Goal: Task Accomplishment & Management: Complete application form

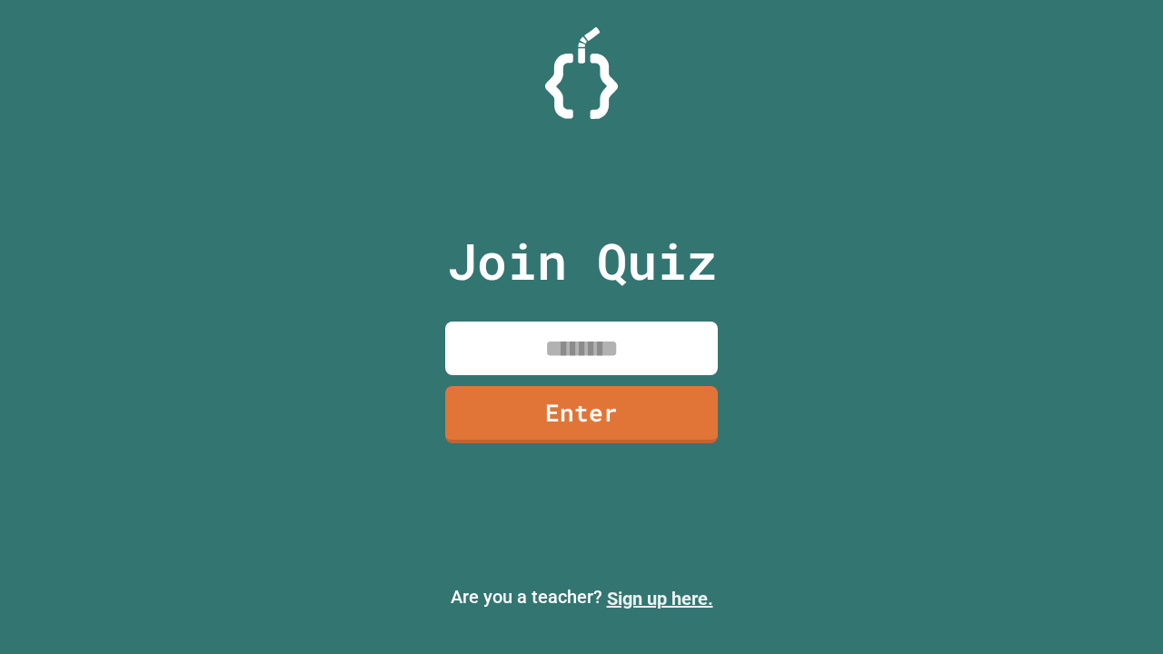
click at [659, 599] on link "Sign up here." at bounding box center [660, 599] width 106 height 22
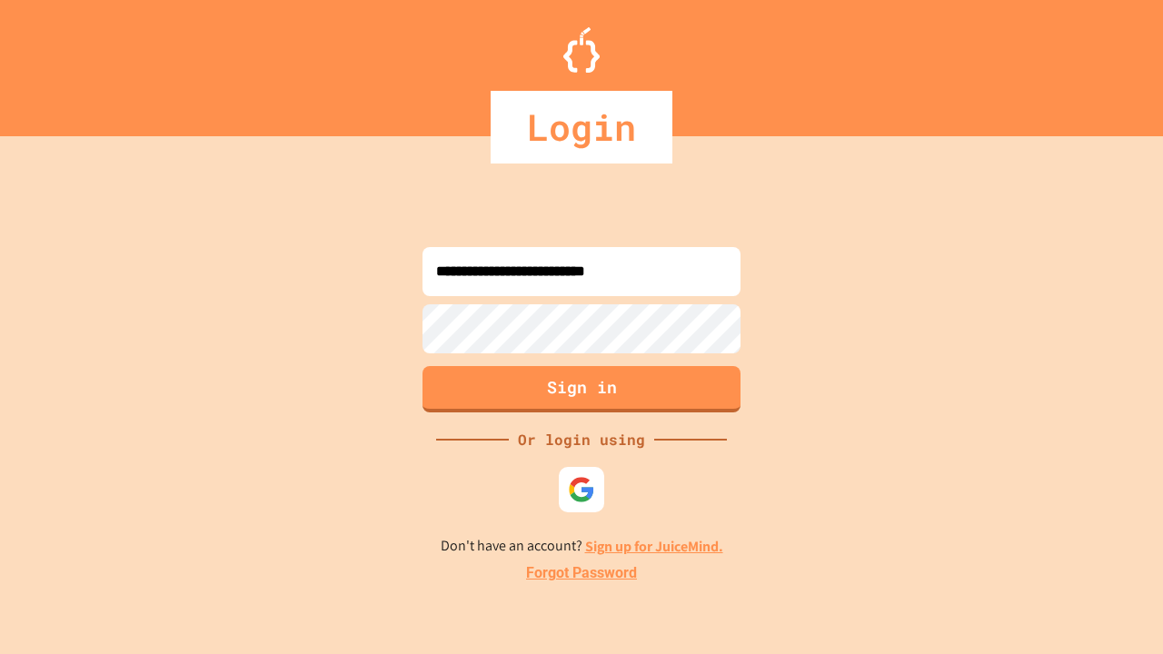
type input "**********"
